Goal: Task Accomplishment & Management: Complete application form

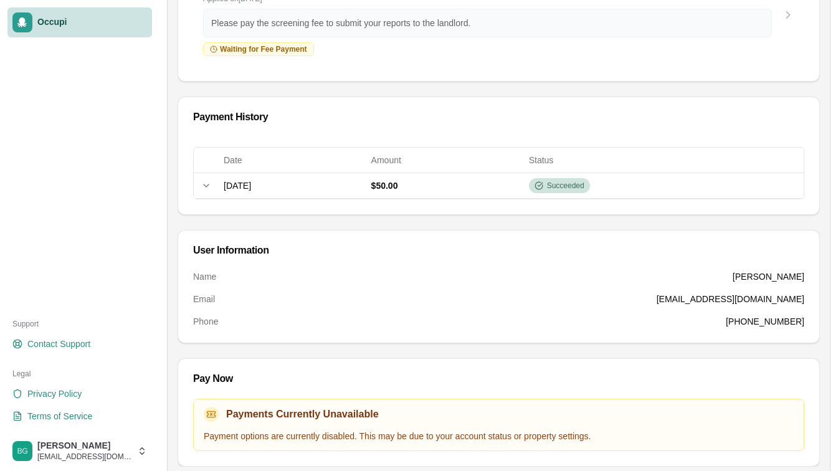
scroll to position [198, 0]
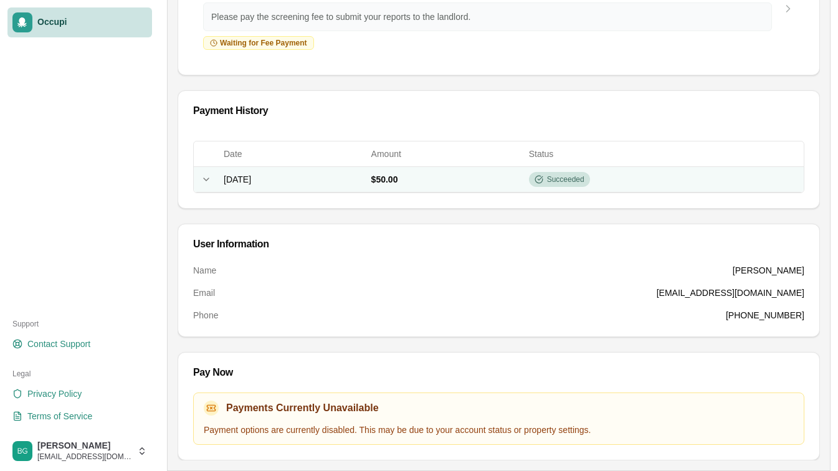
click at [234, 183] on span "[DATE]" at bounding box center [237, 180] width 27 height 10
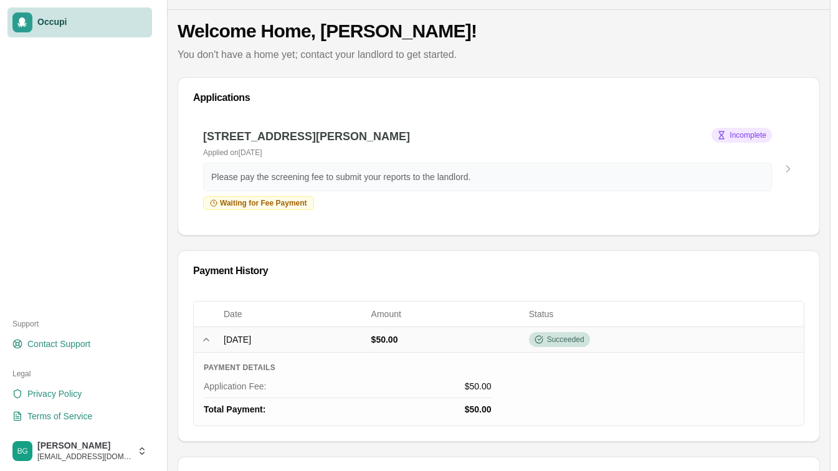
scroll to position [35, 0]
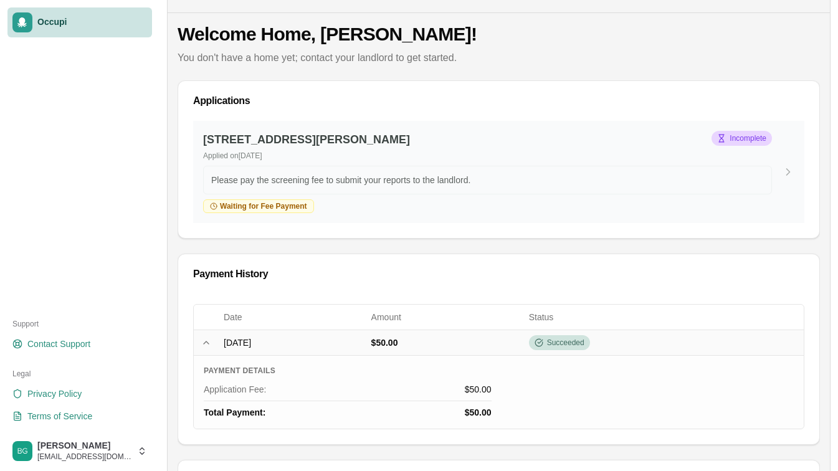
click at [750, 143] on div "Incomplete" at bounding box center [742, 138] width 60 height 15
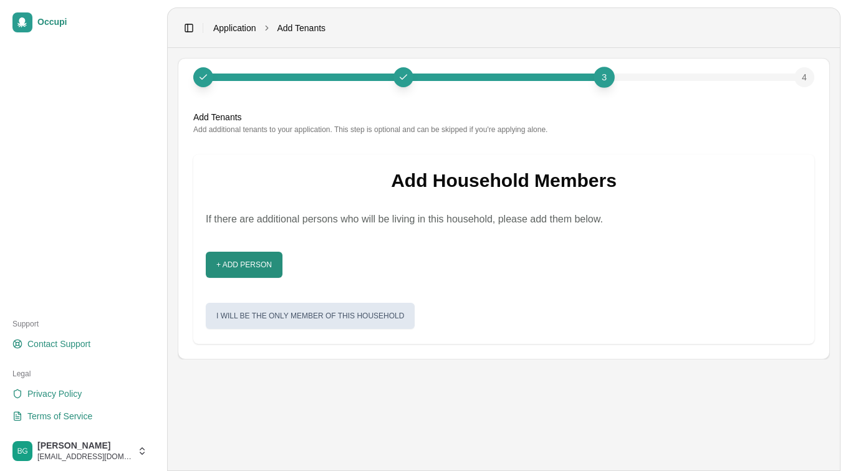
click at [238, 28] on link "Application" at bounding box center [234, 28] width 43 height 12
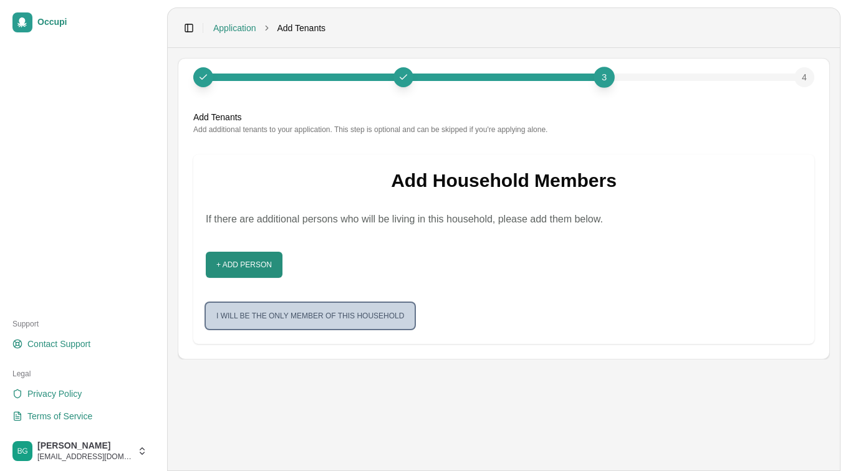
click at [280, 312] on button "I will be the only member of this household" at bounding box center [310, 316] width 209 height 26
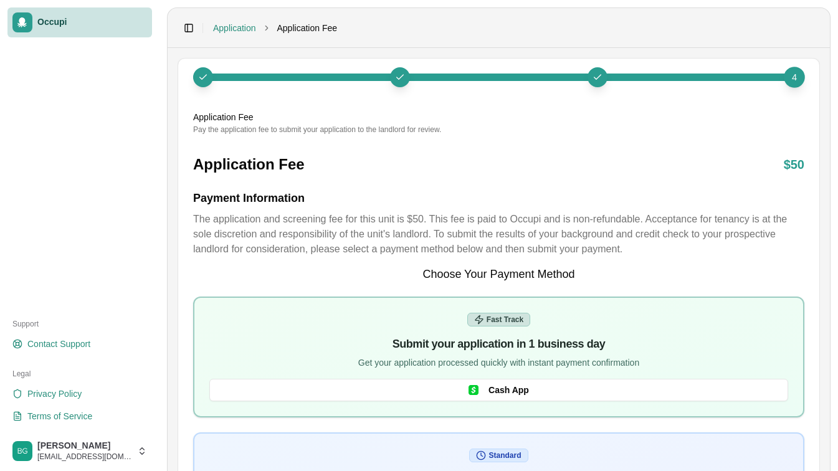
click at [41, 18] on span "Occupi" at bounding box center [92, 22] width 110 height 11
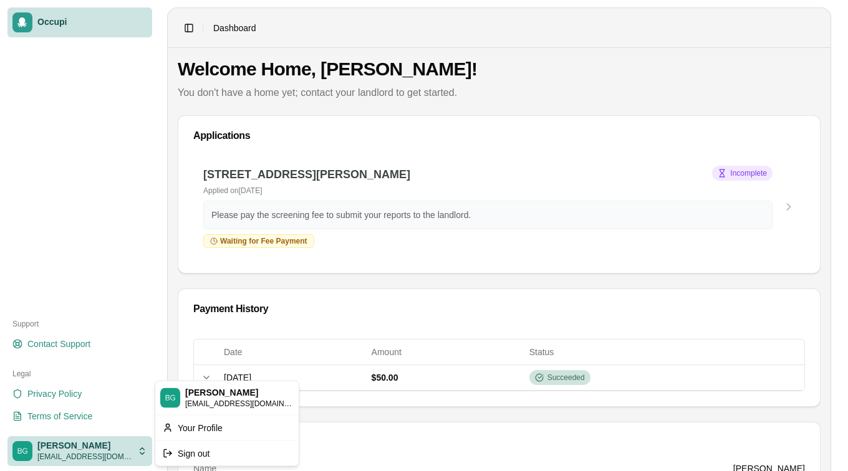
click at [49, 451] on html "Occupi Support Contact Support Legal Privacy Policy Terms of Service [PERSON_NA…" at bounding box center [424, 235] width 848 height 471
click at [173, 451] on div "Sign out" at bounding box center [227, 453] width 138 height 20
